Goal: Information Seeking & Learning: Learn about a topic

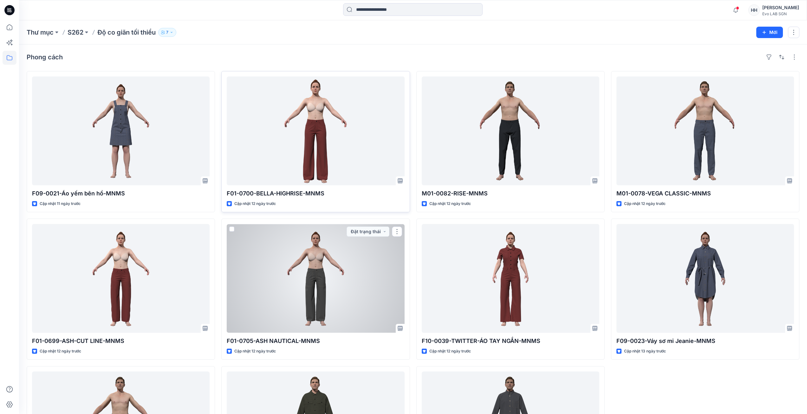
drag, startPoint x: 313, startPoint y: 199, endPoint x: 315, endPoint y: 195, distance: 5.0
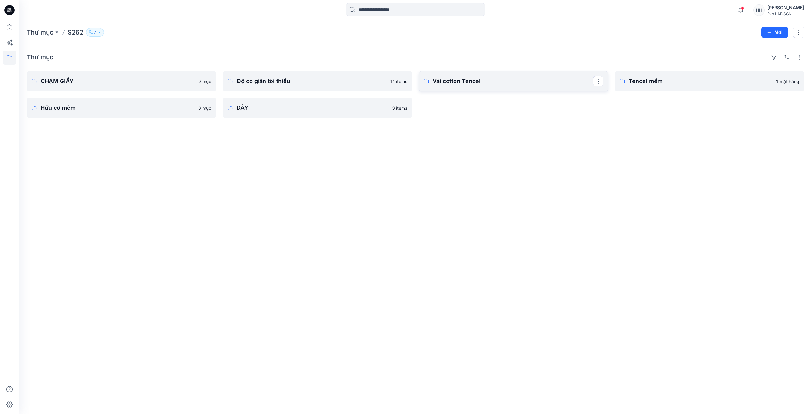
click at [465, 82] on font "Vải cotton Tencel" at bounding box center [456, 81] width 48 height 7
click at [300, 86] on link "Độ co giãn tối thiểu" at bounding box center [318, 81] width 190 height 20
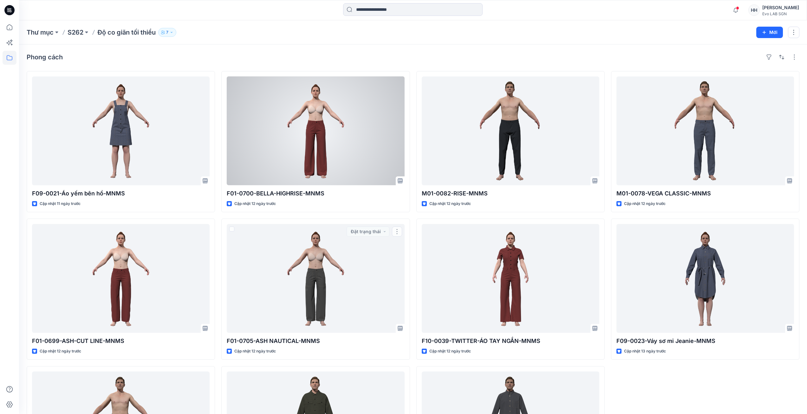
drag, startPoint x: 272, startPoint y: 210, endPoint x: 253, endPoint y: 200, distance: 21.0
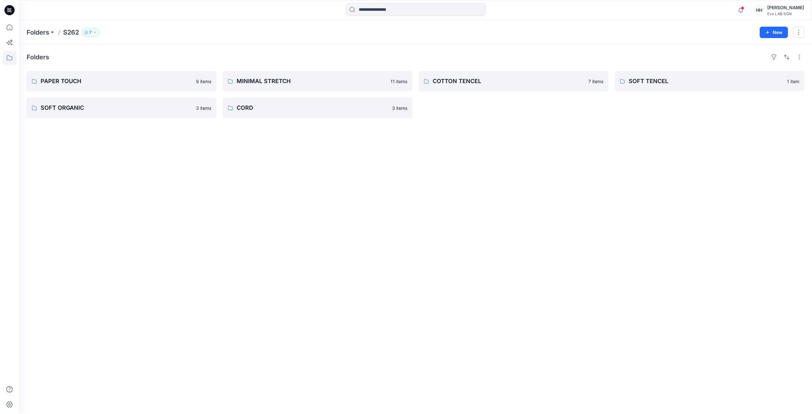
click at [450, 154] on div "Folders PAPER TOUCH 9 items SOFT ORGANIC 3 items MINIMAL STRETCH 11 items CORD …" at bounding box center [415, 228] width 793 height 369
click at [91, 114] on link "SOFT ORGANIC" at bounding box center [122, 108] width 190 height 20
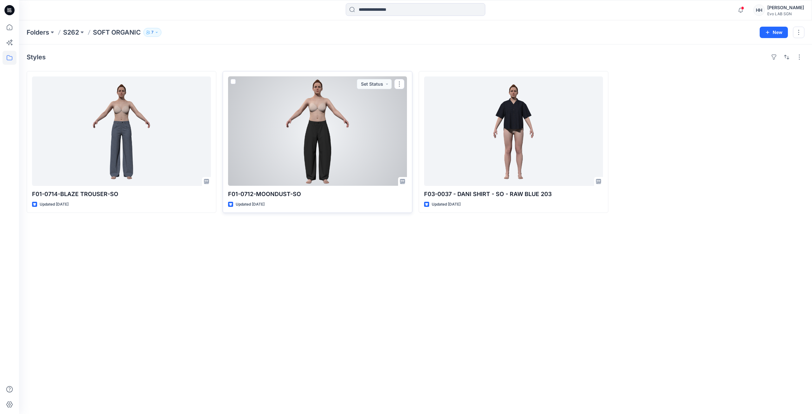
click at [325, 133] on div at bounding box center [317, 130] width 179 height 109
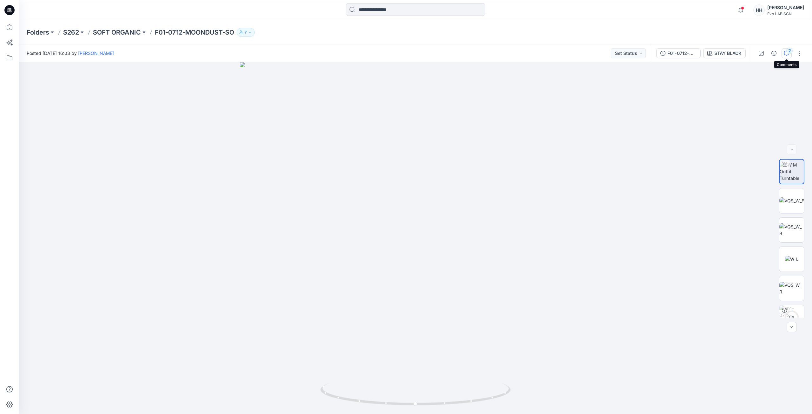
click at [784, 51] on icon "button" at bounding box center [786, 53] width 5 height 5
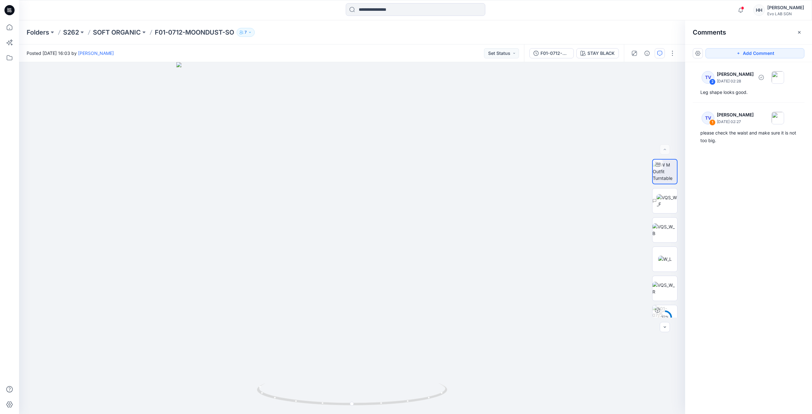
drag, startPoint x: 729, startPoint y: 89, endPoint x: 763, endPoint y: 174, distance: 91.9
click at [763, 177] on div "TV 2 [PERSON_NAME] [DATE] 02:28 Leg shape looks good. TV 1 [PERSON_NAME] [DATE]…" at bounding box center [748, 226] width 127 height 328
